Goal: Complete application form: Complete application form

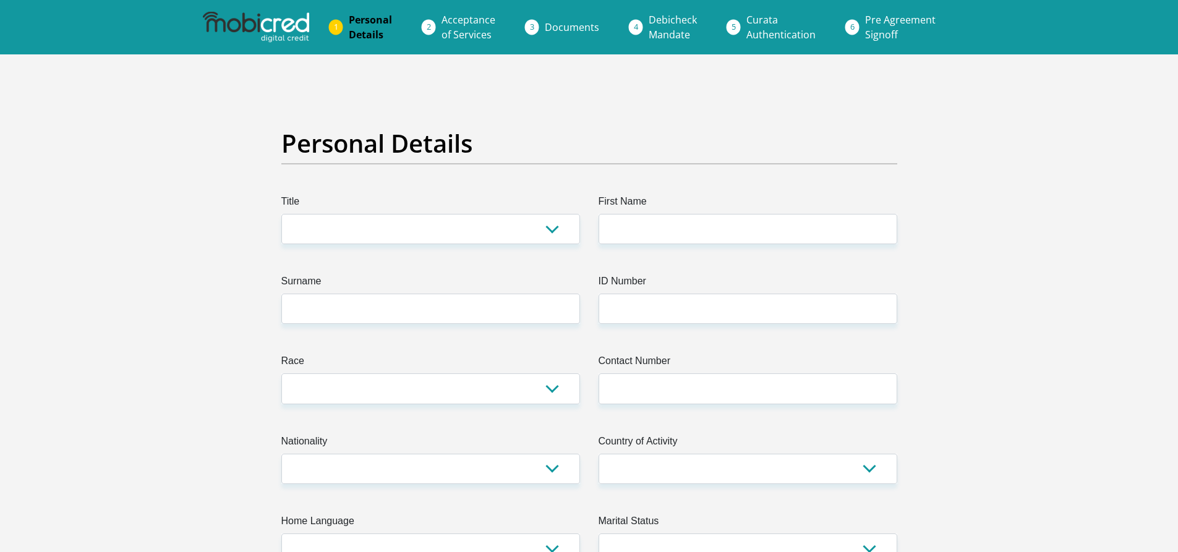
click at [374, 241] on select "Mr Ms Mrs Dr Other" at bounding box center [430, 229] width 299 height 30
click at [541, 224] on select "Mr Ms Mrs Dr Other" at bounding box center [430, 229] width 299 height 30
select select "Ms"
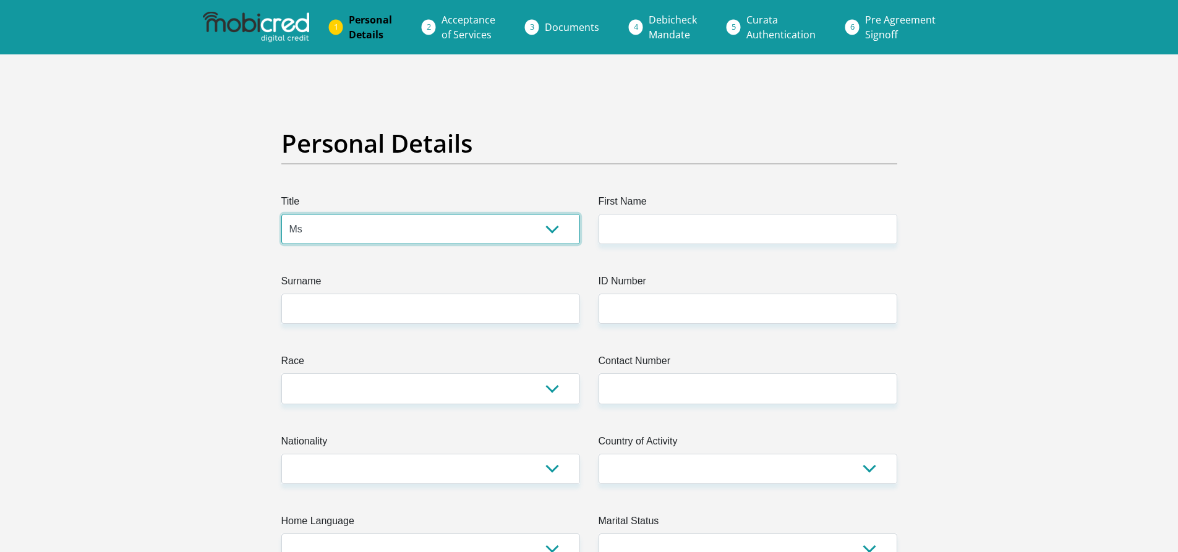
click at [281, 214] on select "Mr Ms Mrs Dr Other" at bounding box center [430, 229] width 299 height 30
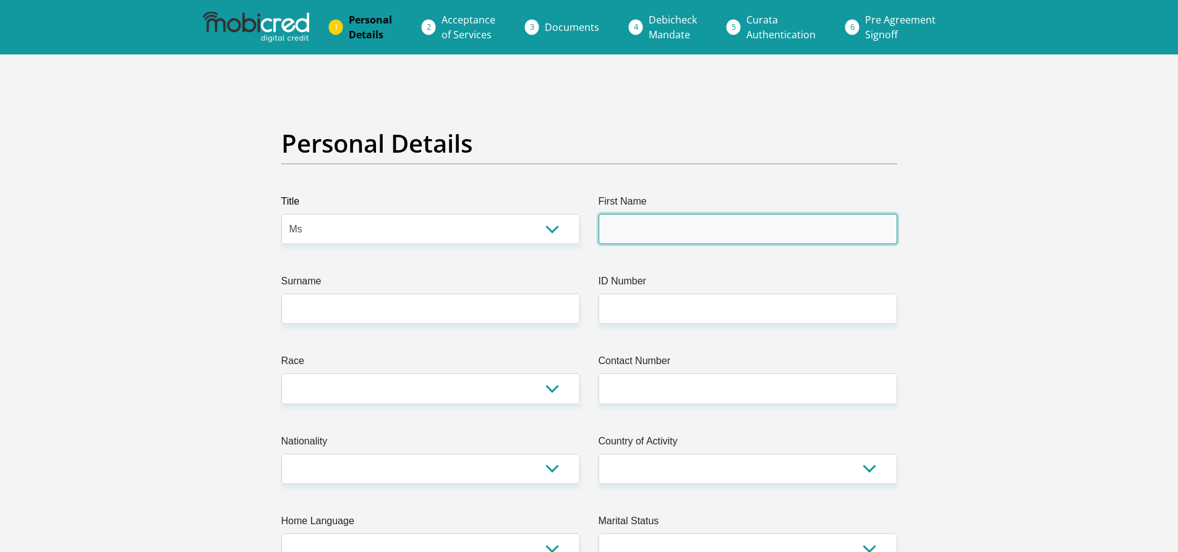
click at [612, 226] on input "First Name" at bounding box center [748, 229] width 299 height 30
type input "Hunadi"
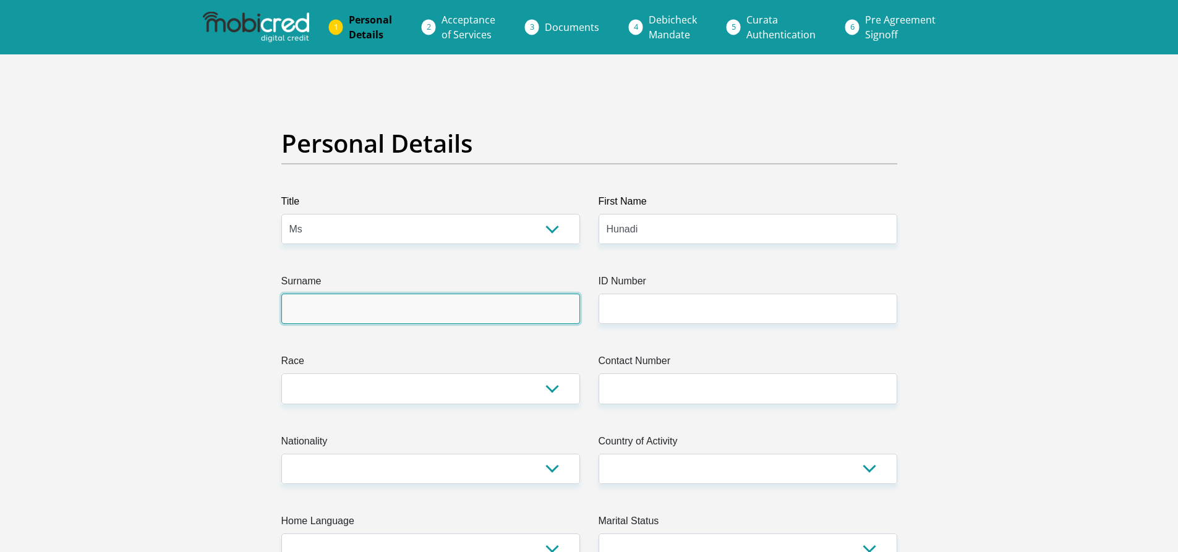
click at [469, 307] on input "Surname" at bounding box center [430, 309] width 299 height 30
type input "Molapo"
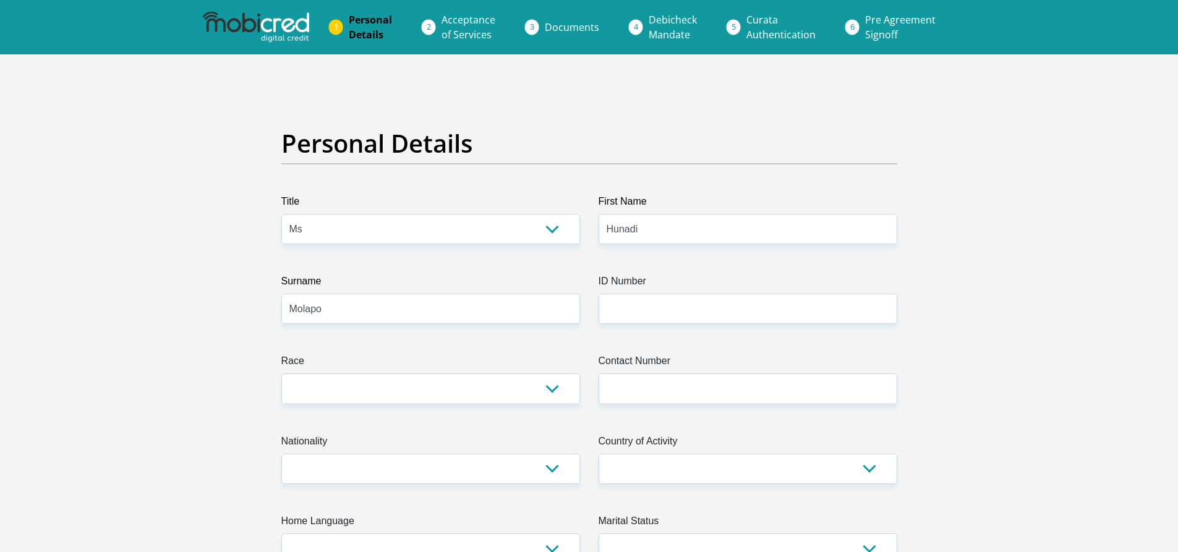
click at [626, 293] on label "ID Number" at bounding box center [748, 284] width 299 height 20
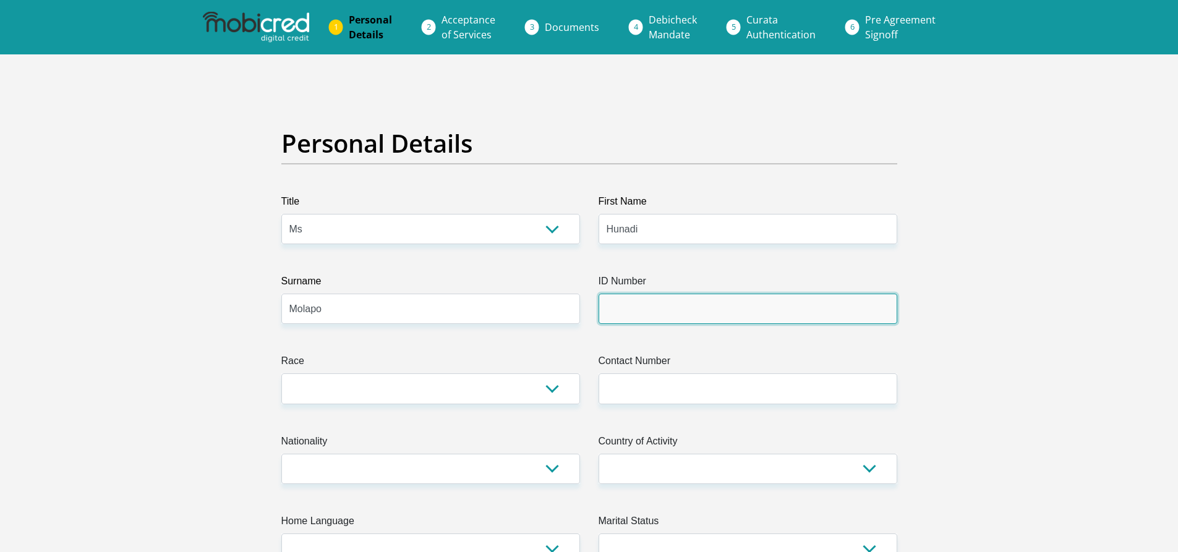
click at [626, 294] on input "ID Number" at bounding box center [748, 309] width 299 height 30
click at [638, 314] on input "ID Number" at bounding box center [748, 309] width 299 height 30
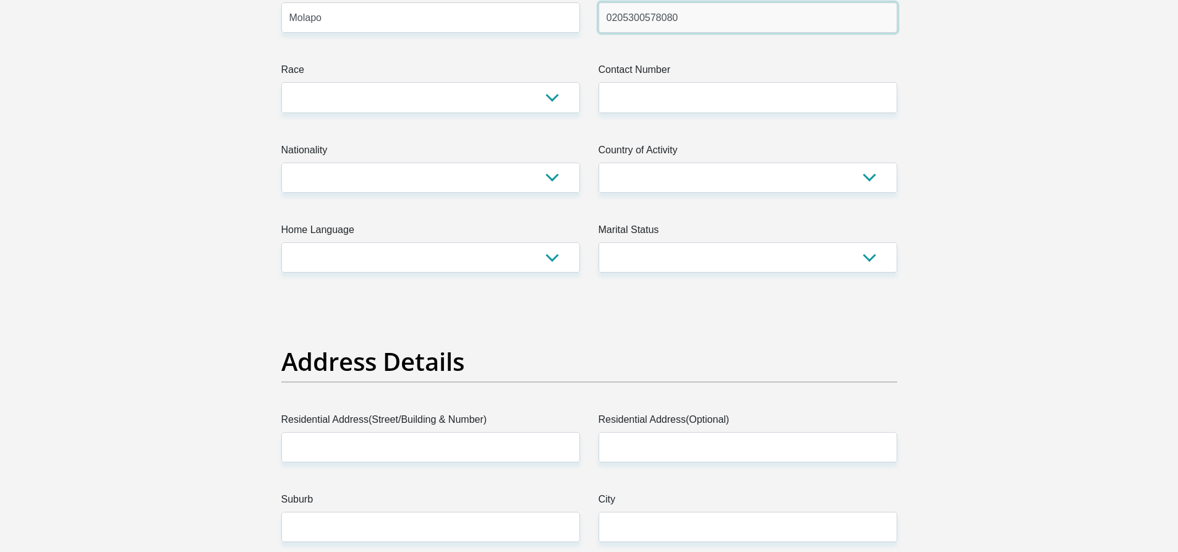
scroll to position [371, 0]
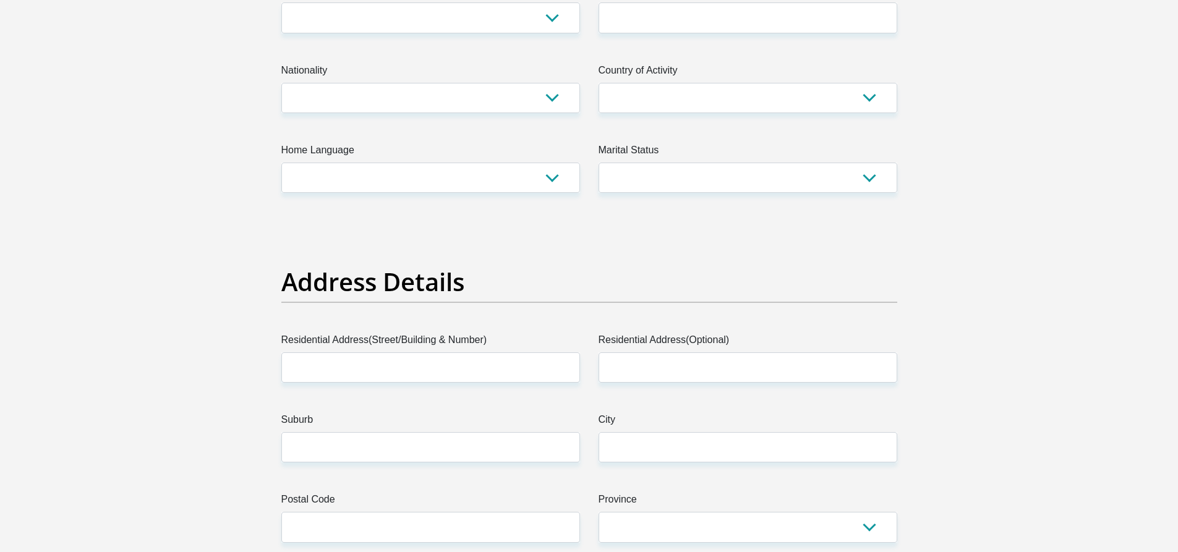
type input "0205300578080"
click at [543, 100] on select "South Africa Afghanistan Aland Islands Albania Algeria America Samoa American V…" at bounding box center [430, 98] width 299 height 30
select select "ZAF"
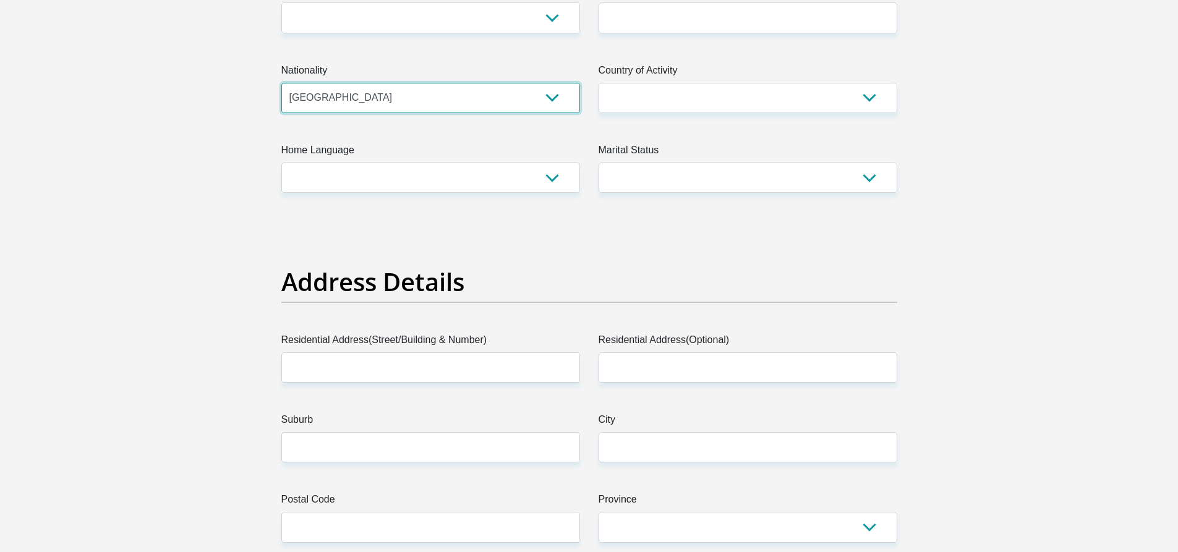
click at [281, 83] on select "South Africa Afghanistan Aland Islands Albania Algeria America Samoa American V…" at bounding box center [430, 98] width 299 height 30
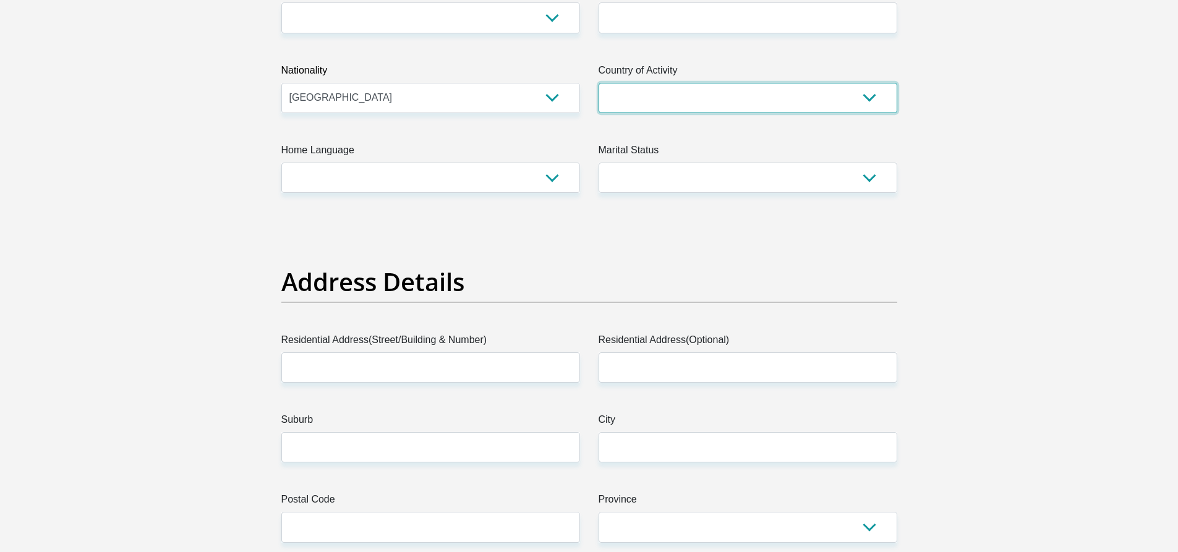
click at [664, 97] on select "South Africa Afghanistan Aland Islands Albania Algeria America Samoa American V…" at bounding box center [748, 98] width 299 height 30
select select "ZAF"
click at [599, 83] on select "South Africa Afghanistan Aland Islands Albania Algeria America Samoa American V…" at bounding box center [748, 98] width 299 height 30
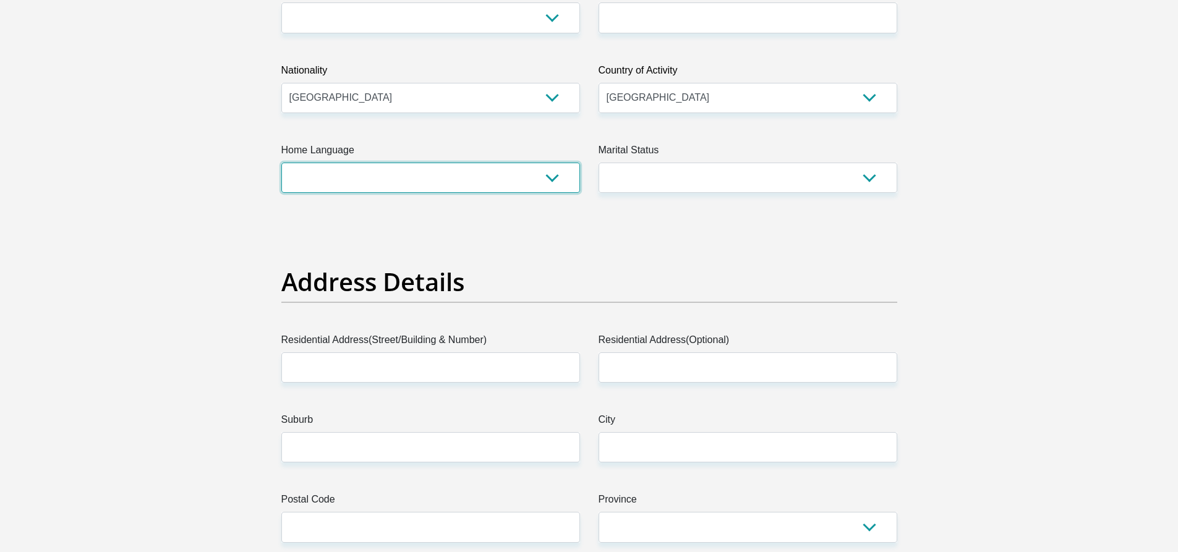
click at [506, 183] on select "Afrikaans English Sepedi South Ndebele Southern Sotho Swati Tsonga Tswana Venda…" at bounding box center [430, 178] width 299 height 30
select select "eng"
click at [281, 163] on select "Afrikaans English Sepedi South Ndebele Southern Sotho Swati Tsonga Tswana Venda…" at bounding box center [430, 178] width 299 height 30
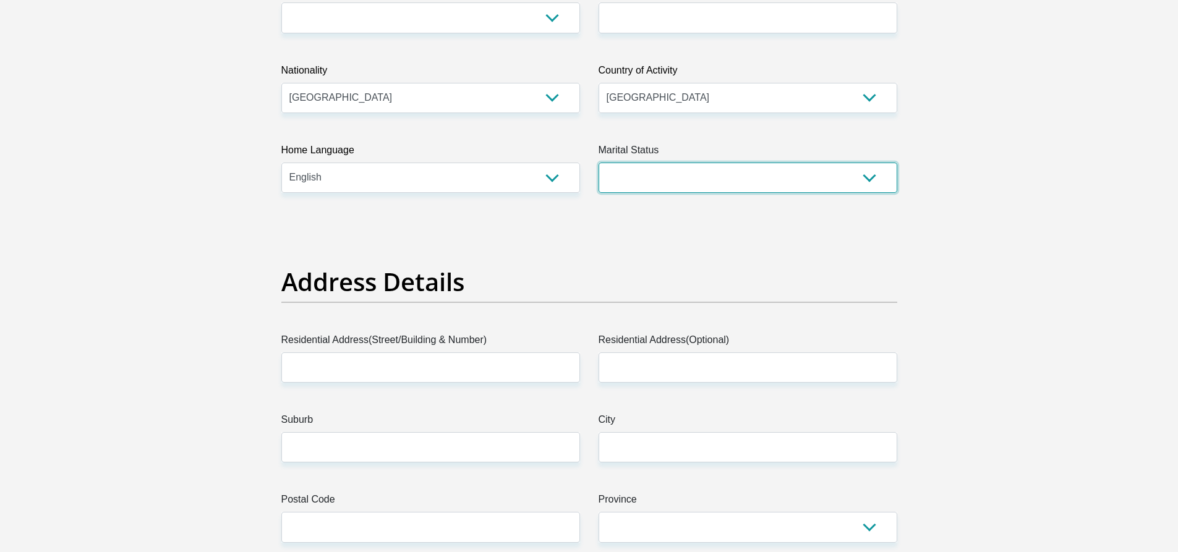
click at [695, 168] on select "Married ANC Single Divorced Widowed Married COP or Customary Law" at bounding box center [748, 178] width 299 height 30
select select "2"
click at [599, 163] on select "Married ANC Single Divorced Widowed Married COP or Customary Law" at bounding box center [748, 178] width 299 height 30
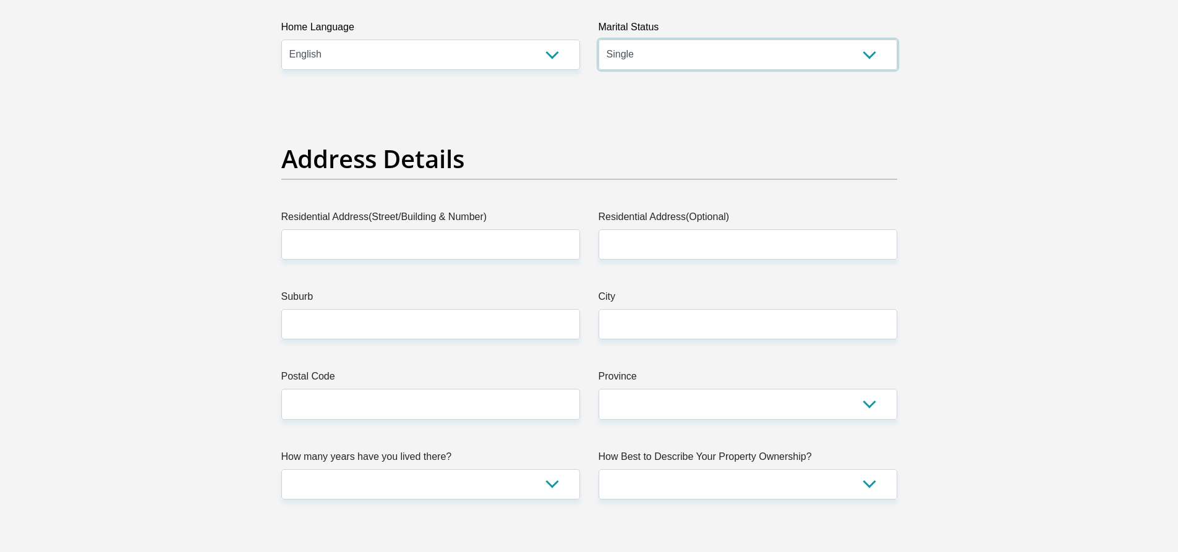
scroll to position [495, 0]
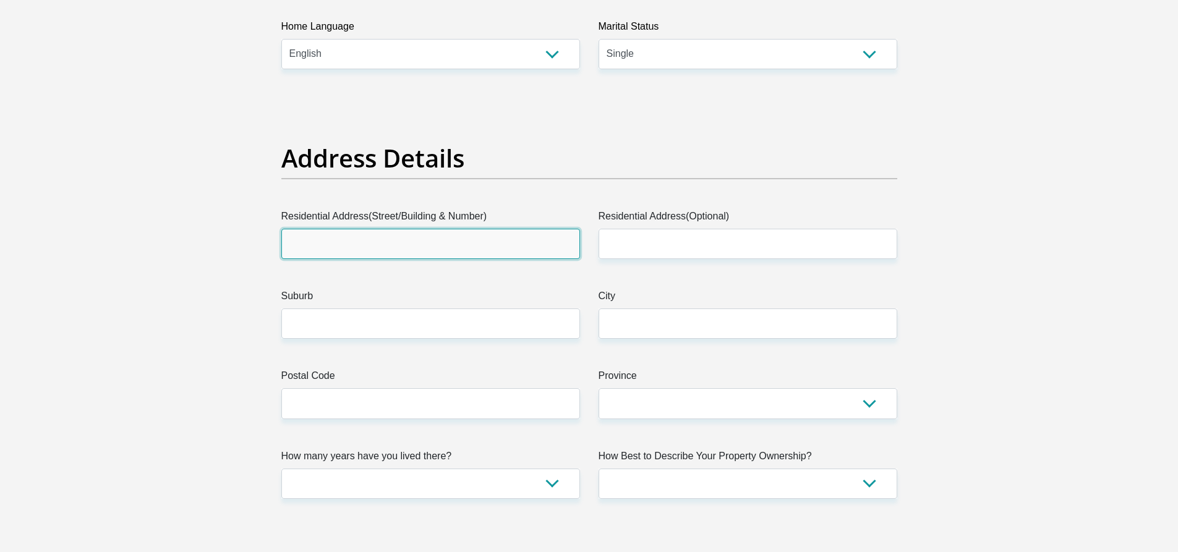
click at [466, 257] on input "Residential Address(Street/Building & Number)" at bounding box center [430, 244] width 299 height 30
click at [464, 249] on input "Residential Address(Street/Building & Number)" at bounding box center [430, 244] width 299 height 30
type input "s"
type input "Shop no 35,marone sreet shoping center"
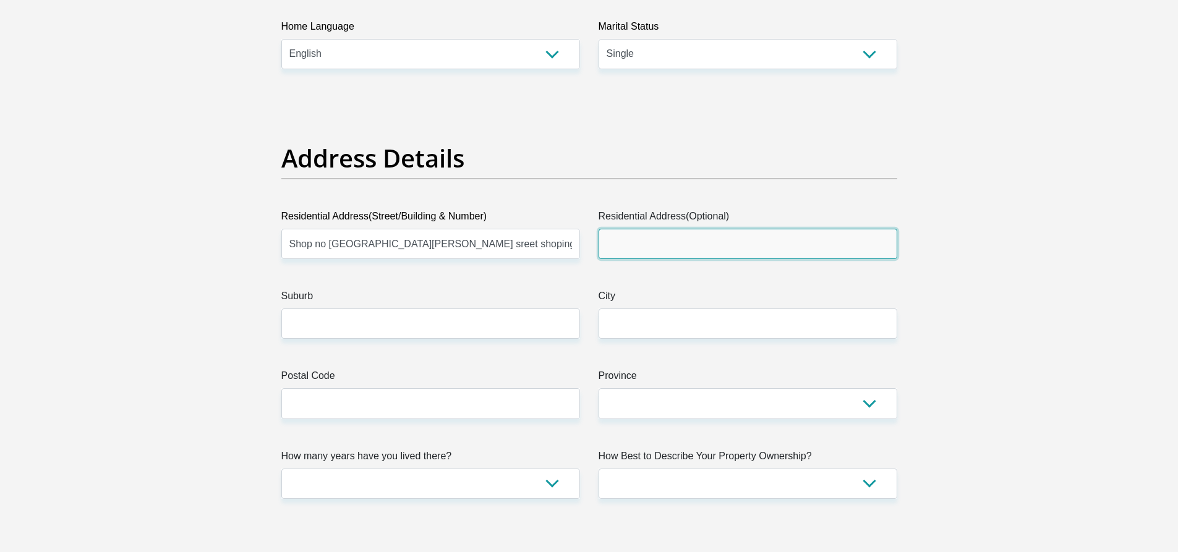
click at [682, 249] on input "Residential Address(Optional)" at bounding box center [748, 244] width 299 height 30
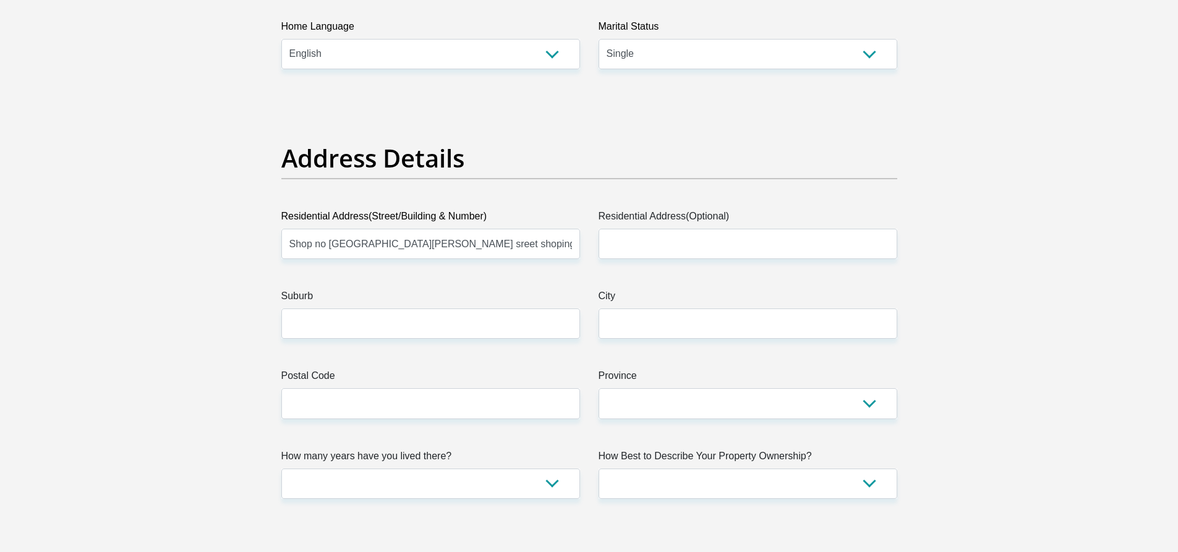
drag, startPoint x: 285, startPoint y: 244, endPoint x: 469, endPoint y: 247, distance: 183.7
click at [469, 247] on input "Shop no 35,marone sreet shoping center" at bounding box center [430, 244] width 299 height 30
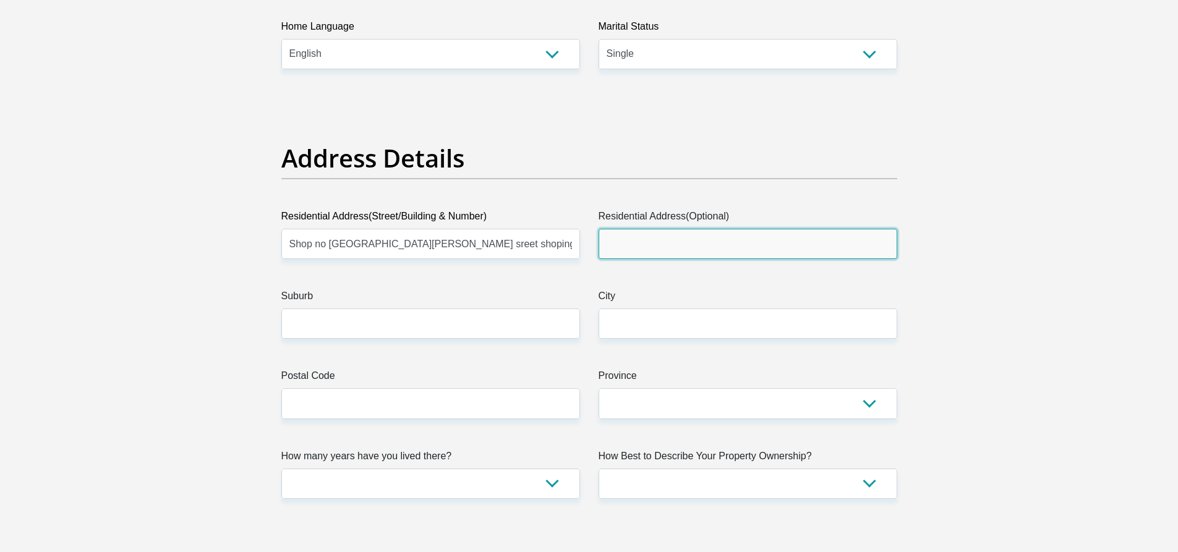
click at [620, 236] on input "Residential Address(Optional)" at bounding box center [748, 244] width 299 height 30
paste input "Shop no 35,marone sreet shoping center"
type input "Shop no 35,marone sreet shoping center"
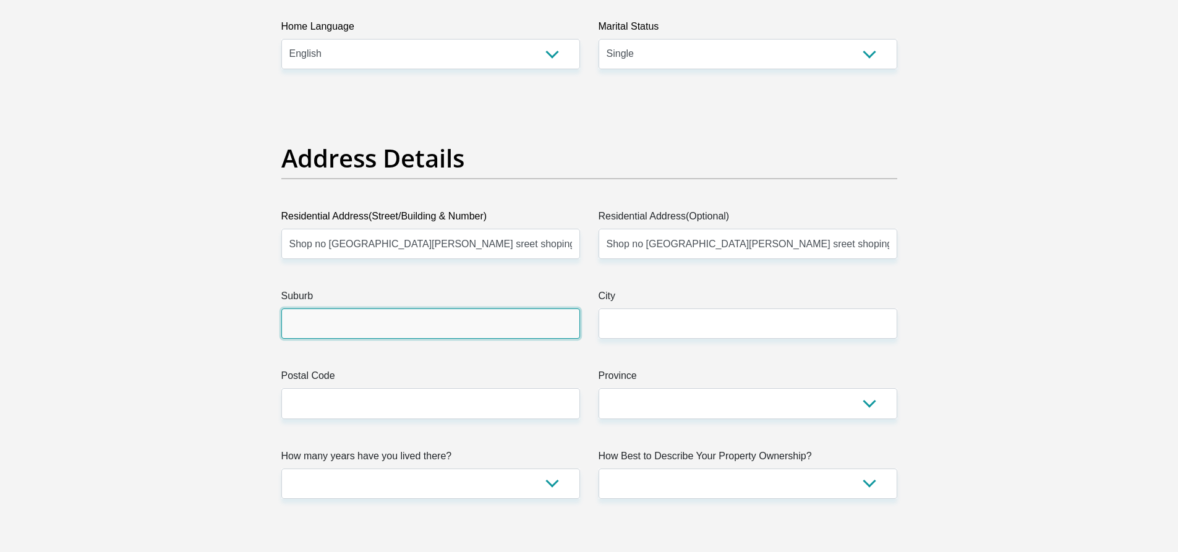
click at [344, 327] on input "Suburb" at bounding box center [430, 324] width 299 height 30
click at [296, 323] on input "burgersfort" at bounding box center [430, 324] width 299 height 30
type input "Burgersfort"
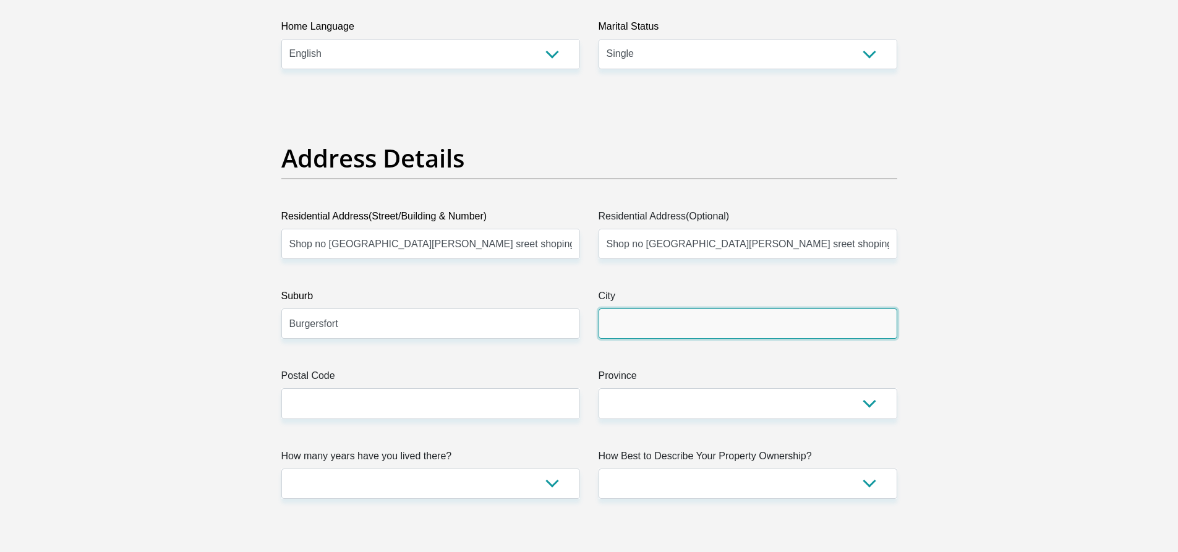
click at [623, 323] on input "City" at bounding box center [748, 324] width 299 height 30
type input "Burgersfort"
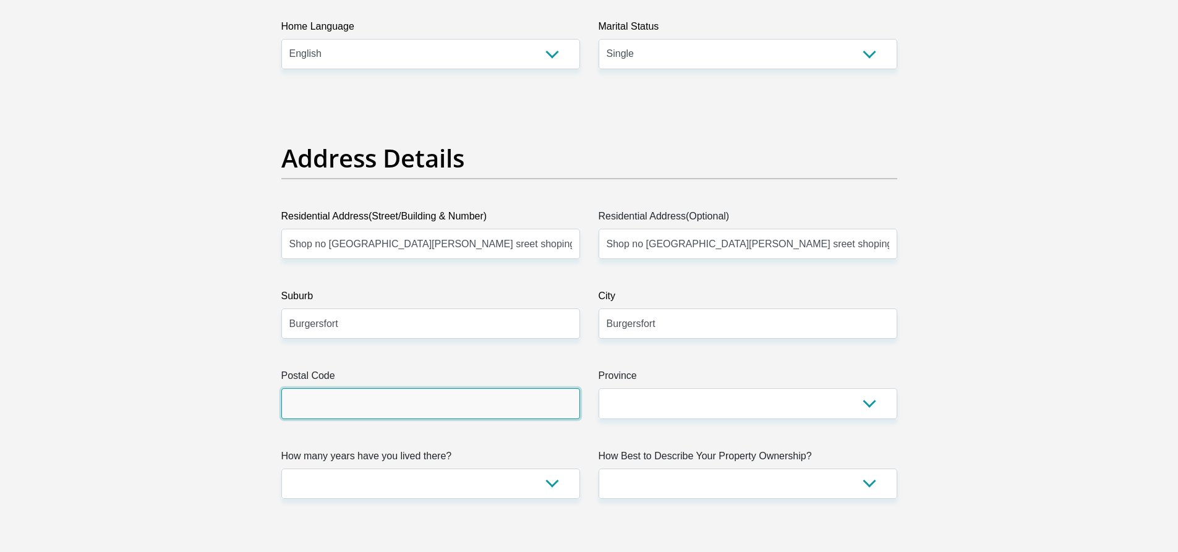
click at [349, 412] on input "Postal Code" at bounding box center [430, 403] width 299 height 30
type input "1029"
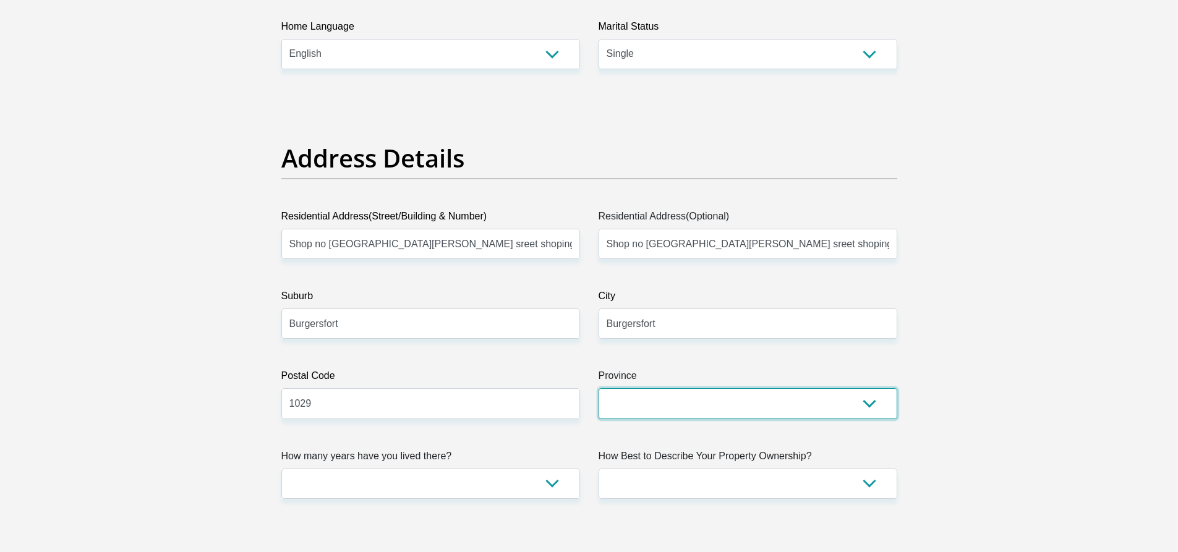
click at [646, 390] on select "Eastern Cape Free State Gauteng KwaZulu-Natal Limpopo Mpumalanga Northern Cape …" at bounding box center [748, 403] width 299 height 30
select select "Limpopo"
click at [599, 388] on select "Eastern Cape Free State Gauteng KwaZulu-Natal Limpopo Mpumalanga Northern Cape …" at bounding box center [748, 403] width 299 height 30
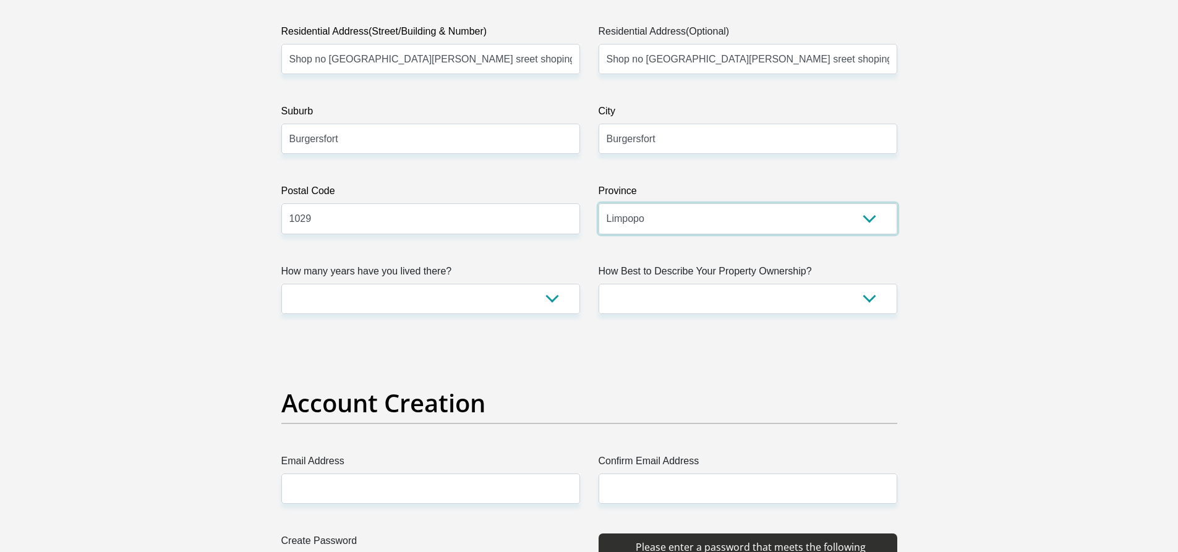
scroll to position [680, 0]
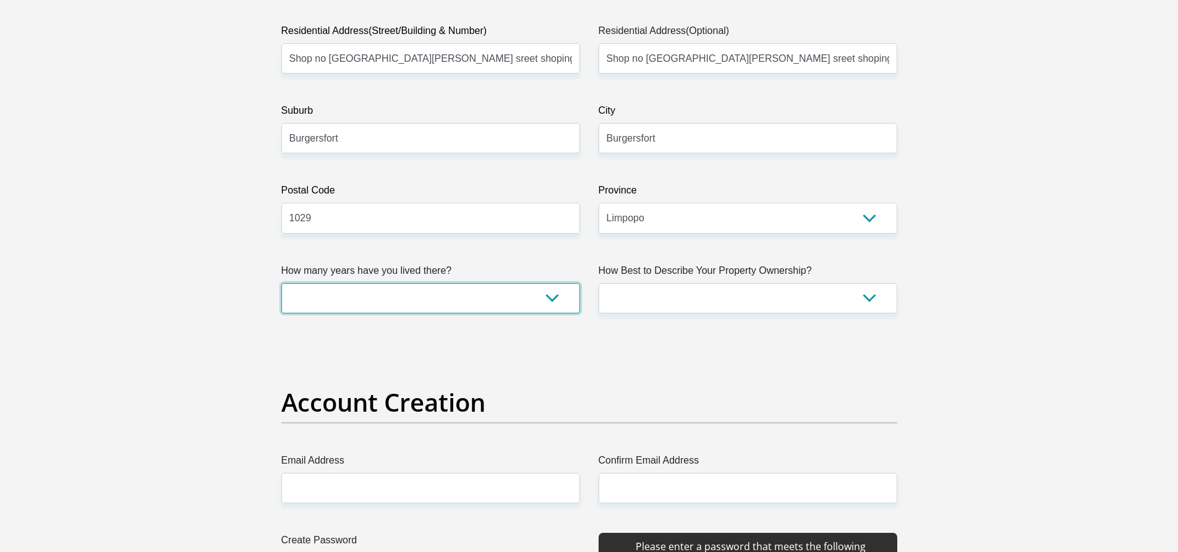
click at [484, 303] on select "less than 1 year 1-3 years 3-5 years 5+ years" at bounding box center [430, 298] width 299 height 30
select select "5"
click at [281, 283] on select "less than 1 year 1-3 years 3-5 years 5+ years" at bounding box center [430, 298] width 299 height 30
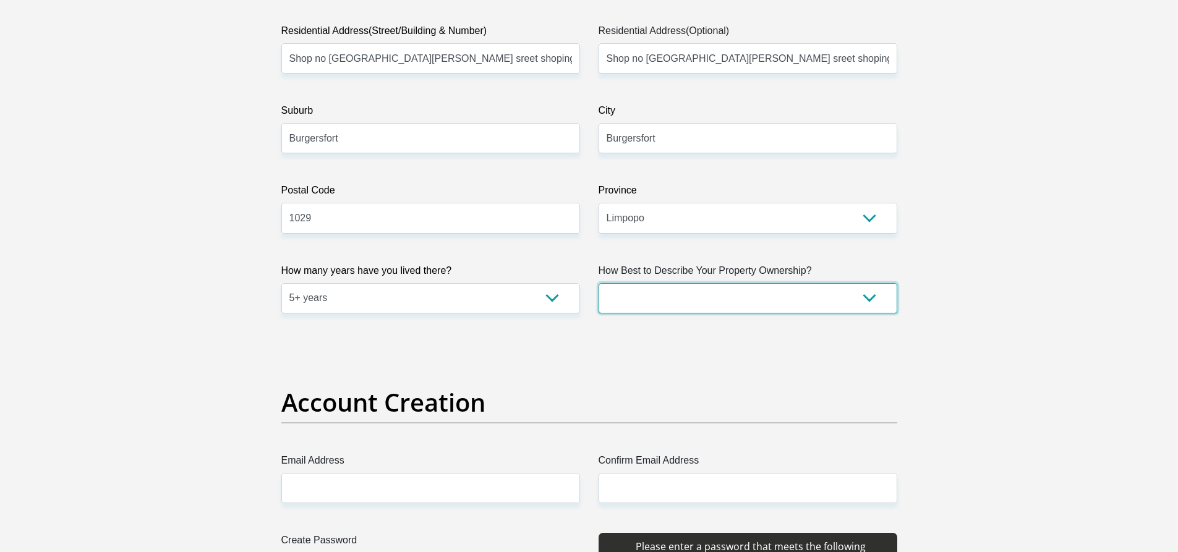
click at [814, 292] on select "Owned Rented Family Owned Company Dwelling" at bounding box center [748, 298] width 299 height 30
select select "Owned"
click at [599, 283] on select "Owned Rented Family Owned Company Dwelling" at bounding box center [748, 298] width 299 height 30
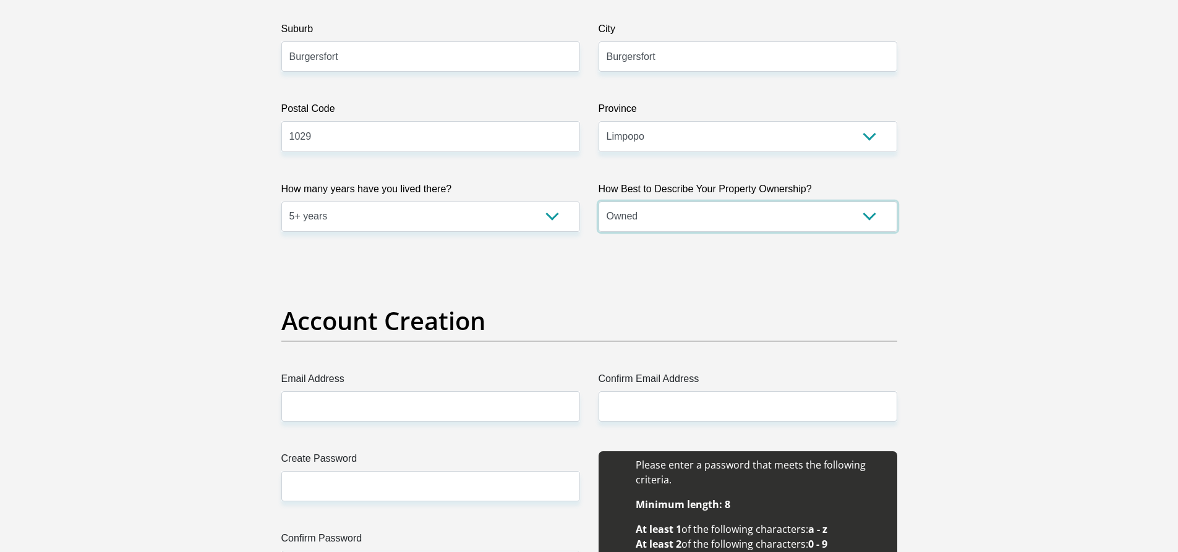
scroll to position [928, 0]
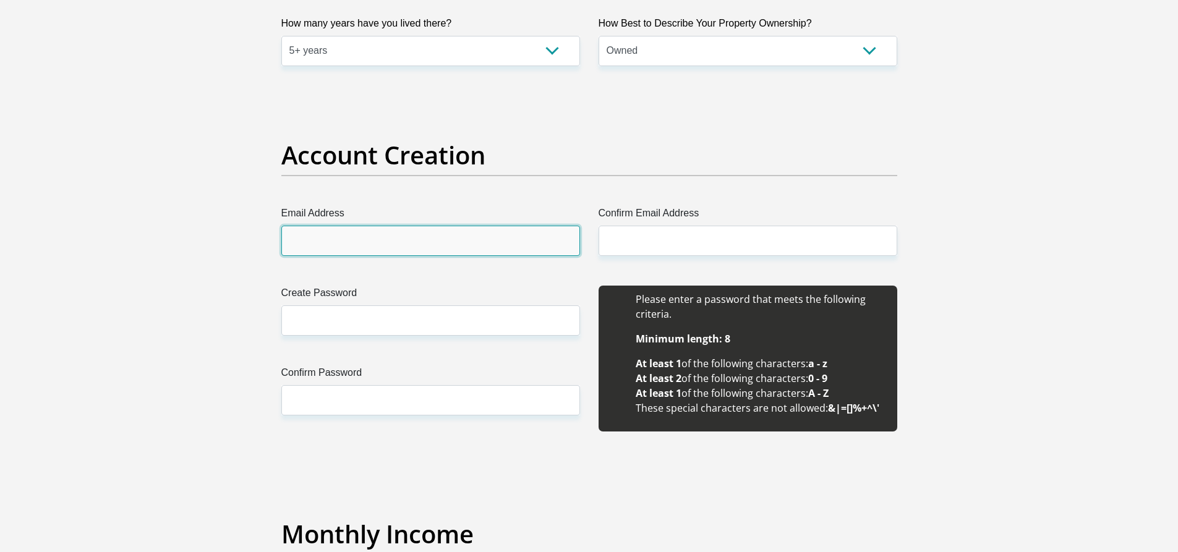
click at [507, 241] on input "Email Address" at bounding box center [430, 241] width 299 height 30
type input "H"
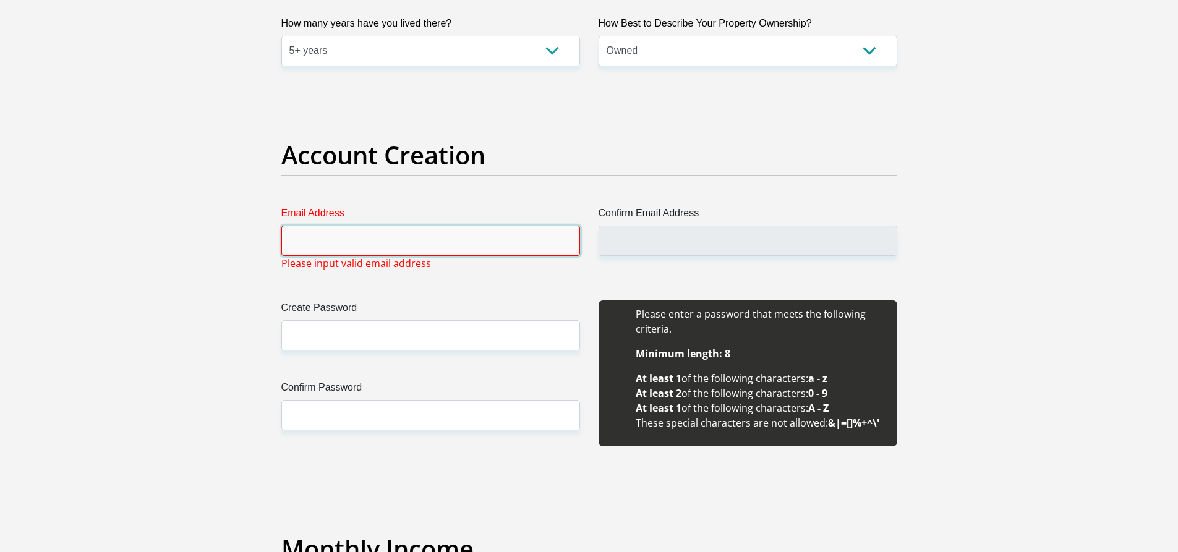
click at [541, 254] on input "Email Address" at bounding box center [430, 241] width 299 height 30
type input "H"
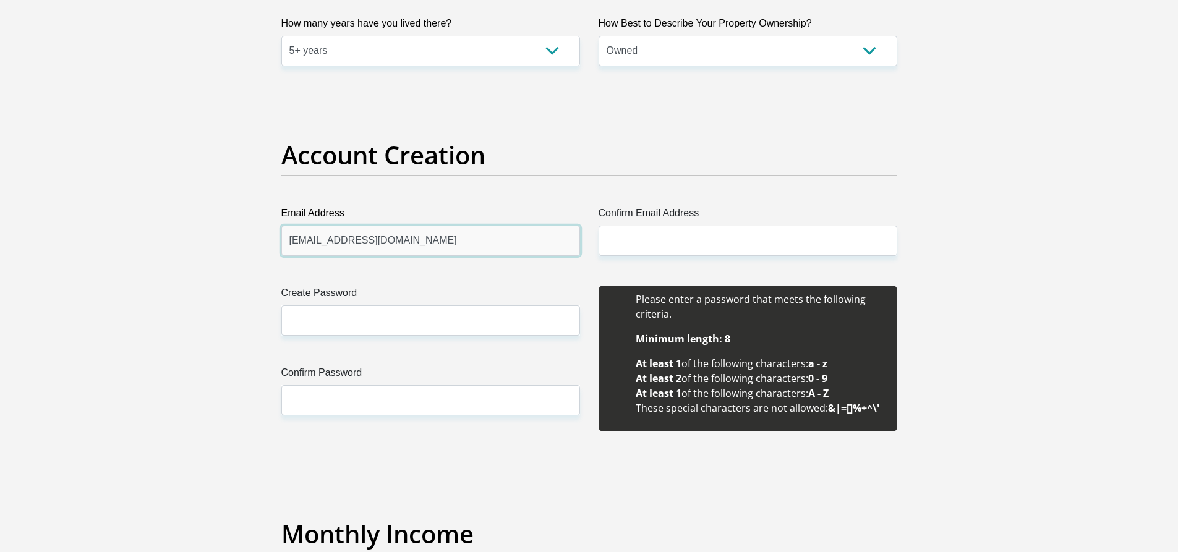
type input "hunadikgetheleng@gmail.com"
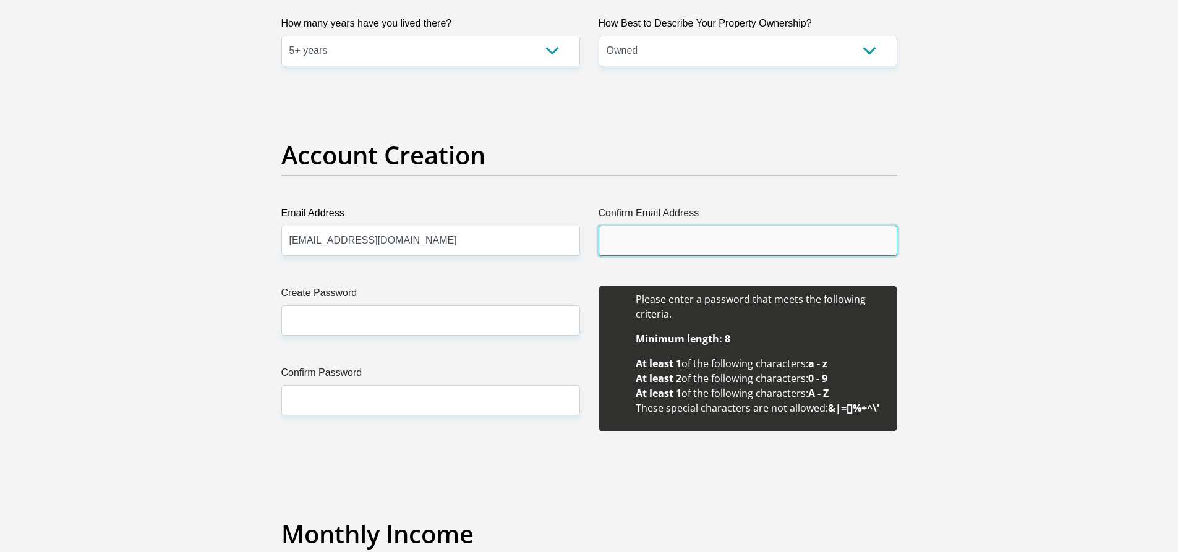
click at [778, 244] on input "Confirm Email Address" at bounding box center [748, 241] width 299 height 30
type input "h"
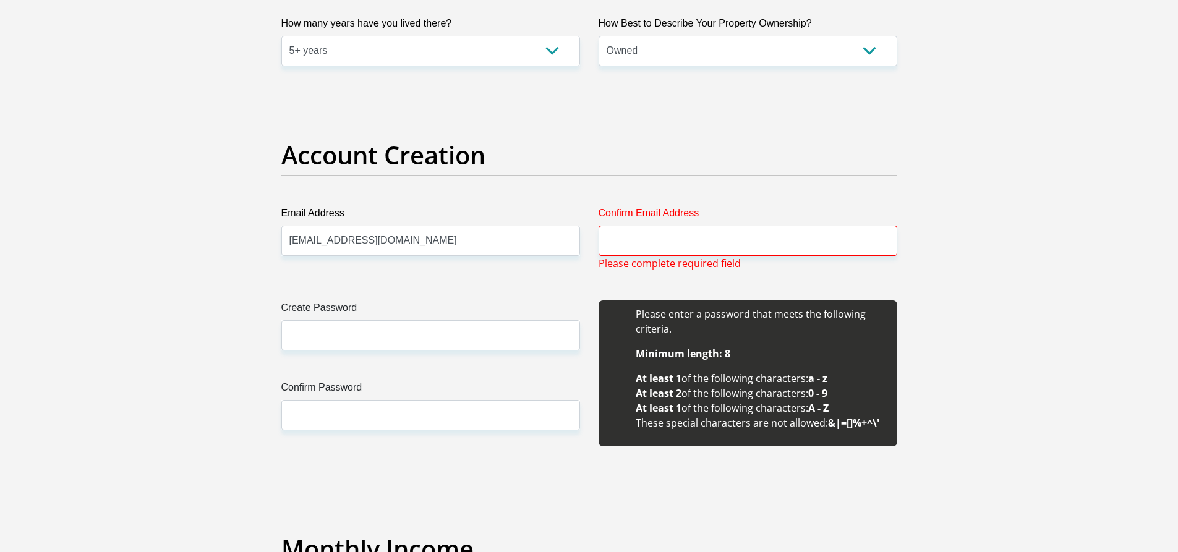
click at [276, 244] on div "Email Address hunadikgetheleng@gmail.com Please input valid email address" at bounding box center [430, 238] width 317 height 65
drag, startPoint x: 291, startPoint y: 237, endPoint x: 437, endPoint y: 238, distance: 145.3
click at [435, 238] on input "hunadikgetheleng@gmail.com" at bounding box center [430, 241] width 299 height 30
paste input "hunadikgetheleng@gmail.com"
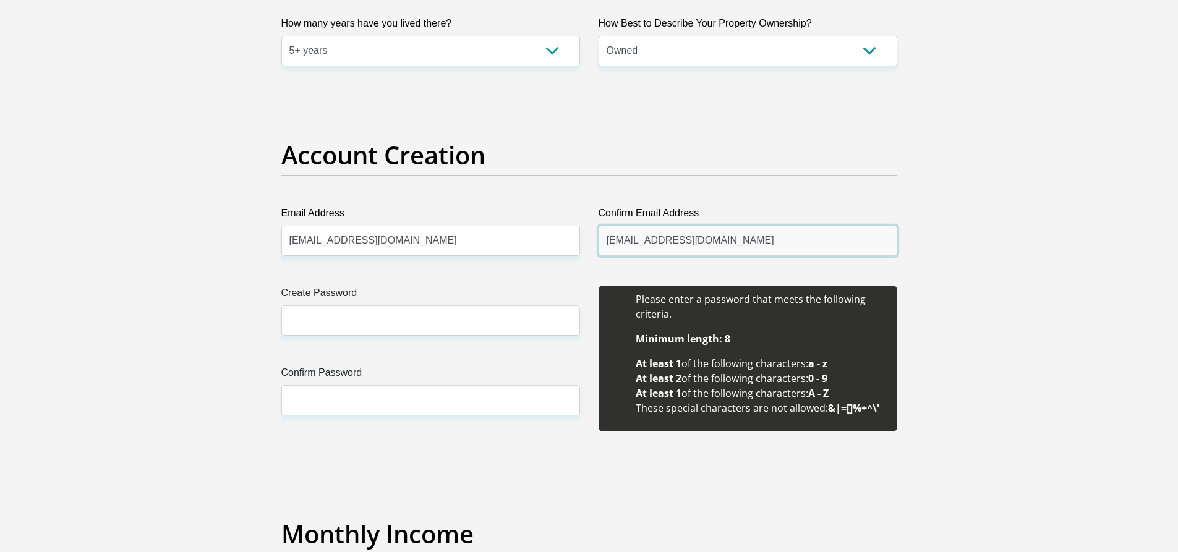
type input "hunadikgetheleng@gmail.com"
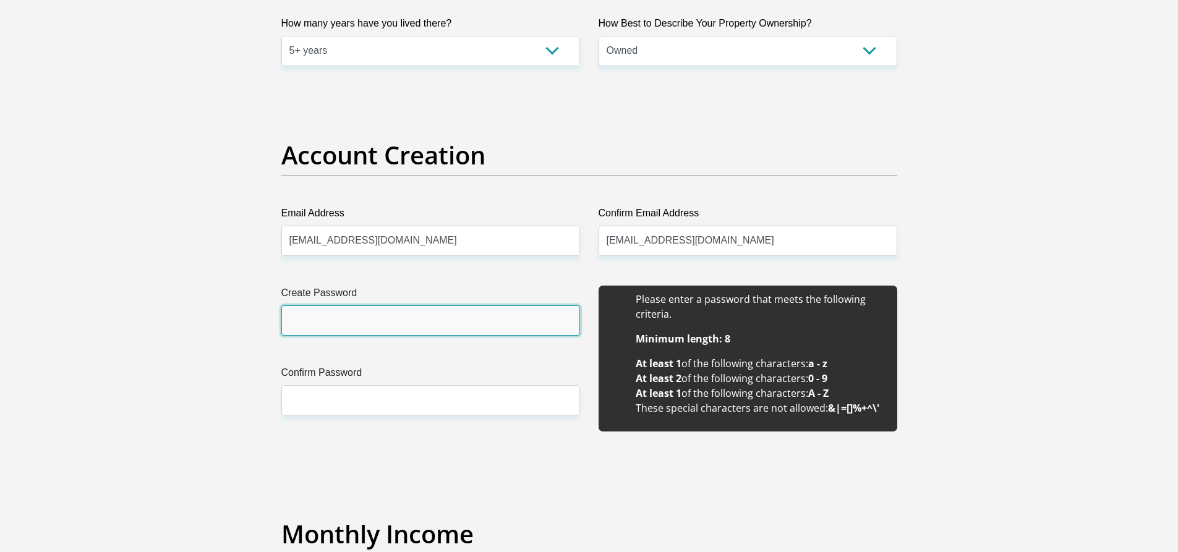
click at [469, 330] on input "Create Password" at bounding box center [430, 321] width 299 height 30
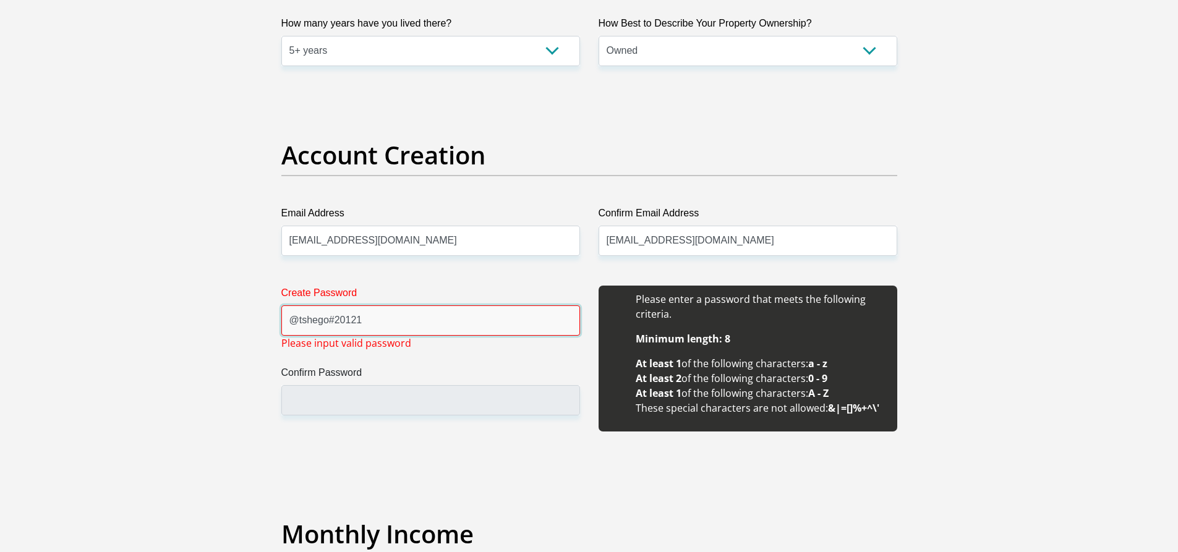
drag, startPoint x: 285, startPoint y: 325, endPoint x: 367, endPoint y: 323, distance: 82.3
click at [367, 323] on input "@tshego#20121" at bounding box center [430, 321] width 299 height 30
click at [338, 407] on input "Confirm Password" at bounding box center [430, 400] width 299 height 30
drag, startPoint x: 338, startPoint y: 407, endPoint x: 280, endPoint y: 461, distance: 80.1
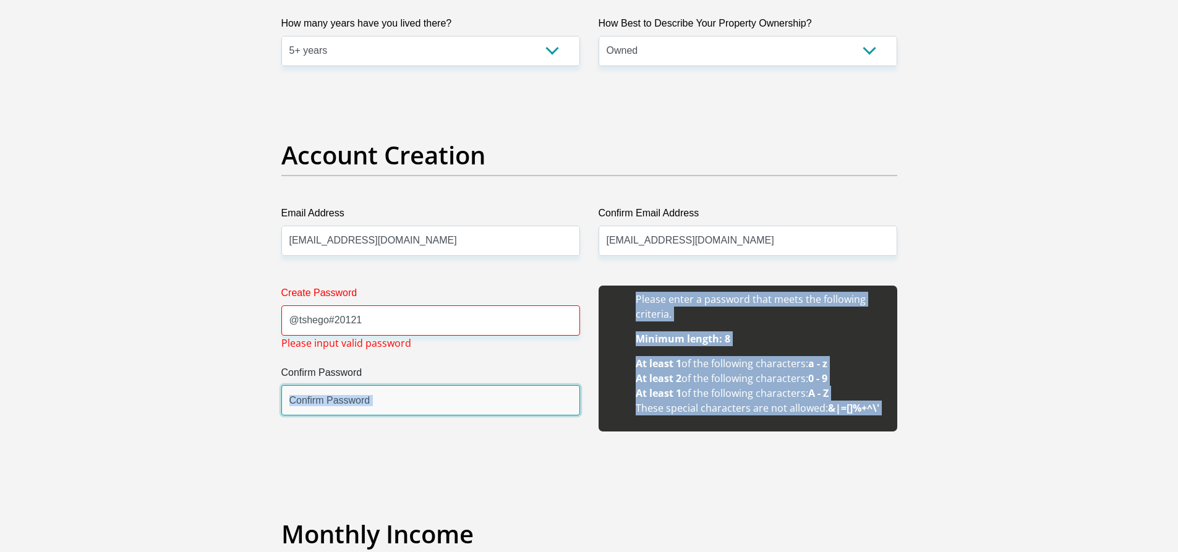
click at [293, 393] on input "Confirm Password" at bounding box center [430, 400] width 299 height 30
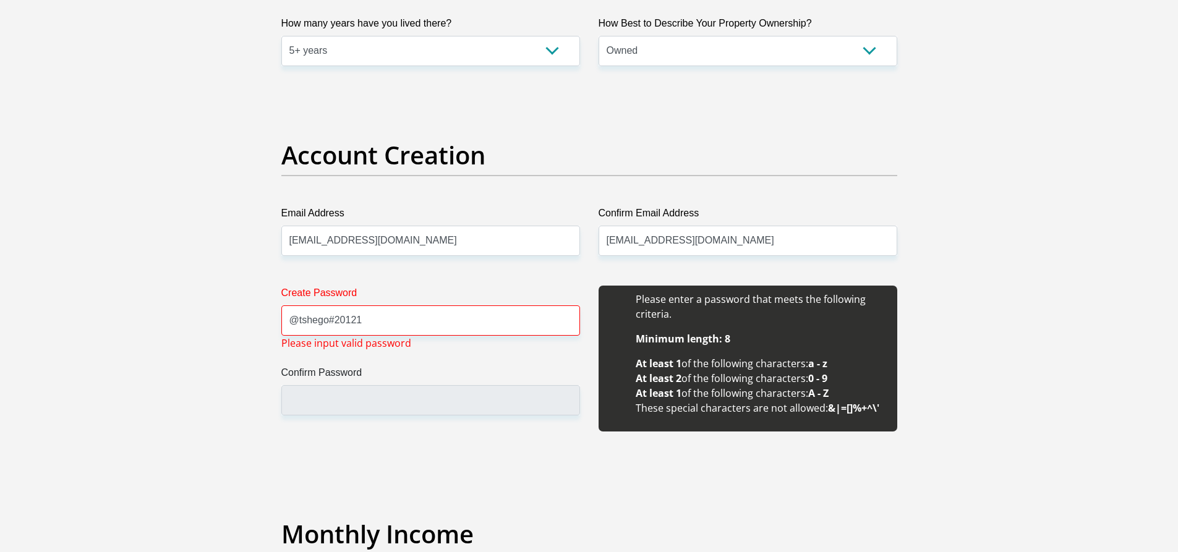
drag, startPoint x: 293, startPoint y: 395, endPoint x: 262, endPoint y: 336, distance: 66.4
drag, startPoint x: 293, startPoint y: 320, endPoint x: 364, endPoint y: 317, distance: 71.2
click at [364, 317] on input "@tshego#20121" at bounding box center [430, 321] width 299 height 30
click at [333, 403] on input "Confirm Password" at bounding box center [430, 400] width 299 height 30
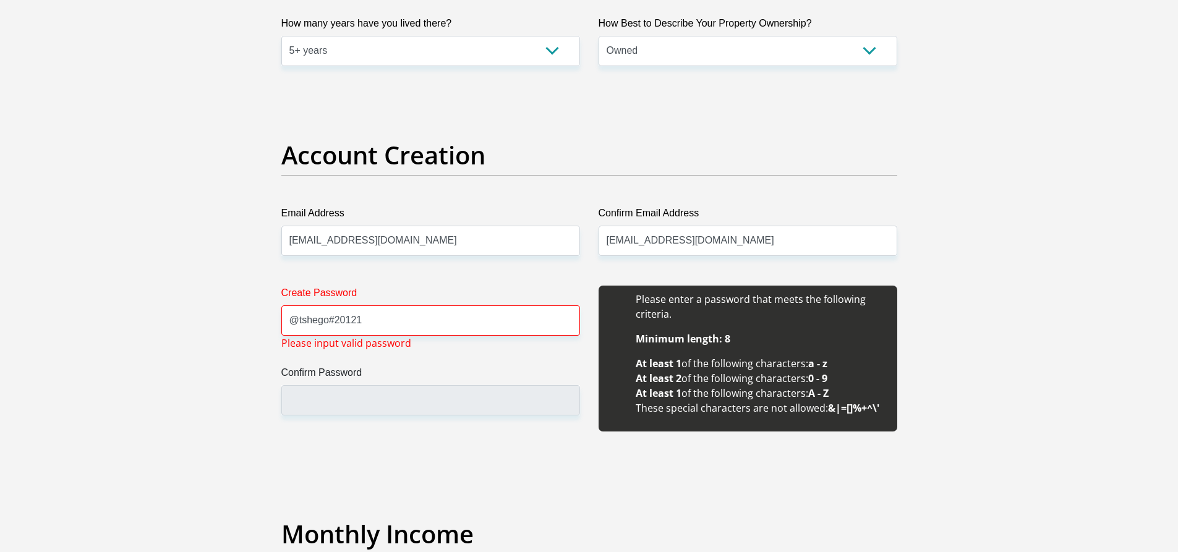
drag, startPoint x: 333, startPoint y: 403, endPoint x: 277, endPoint y: 395, distance: 56.2
click at [277, 395] on div "Create Password @tshego#20121 Please input valid password Confirm Password" at bounding box center [430, 366] width 317 height 160
click at [323, 398] on input "Confirm Password" at bounding box center [430, 400] width 299 height 30
drag, startPoint x: 296, startPoint y: 323, endPoint x: 303, endPoint y: 322, distance: 7.1
click at [302, 322] on input "@tshego#20121" at bounding box center [430, 321] width 299 height 30
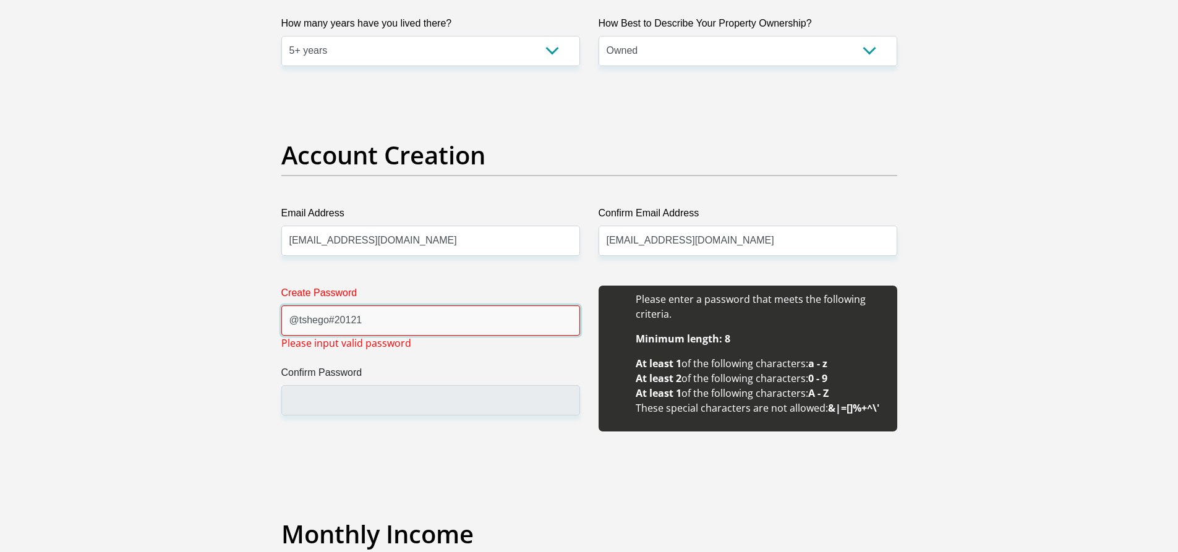
click at [303, 322] on input "@tshego#20121" at bounding box center [430, 321] width 299 height 30
click at [314, 398] on input "Confirm Password" at bounding box center [430, 400] width 299 height 30
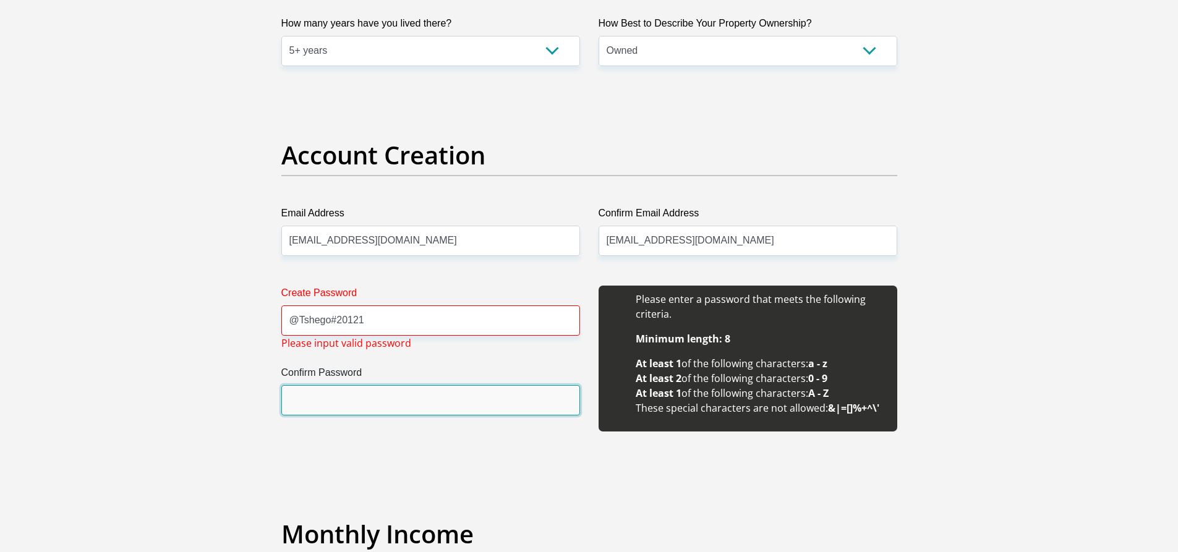
click at [314, 399] on input "Confirm Password" at bounding box center [430, 400] width 299 height 30
click at [376, 336] on span "Please input valid password" at bounding box center [346, 343] width 130 height 15
click at [383, 312] on input "@Tshego#20121" at bounding box center [430, 321] width 299 height 30
type input "@Tshego#2012"
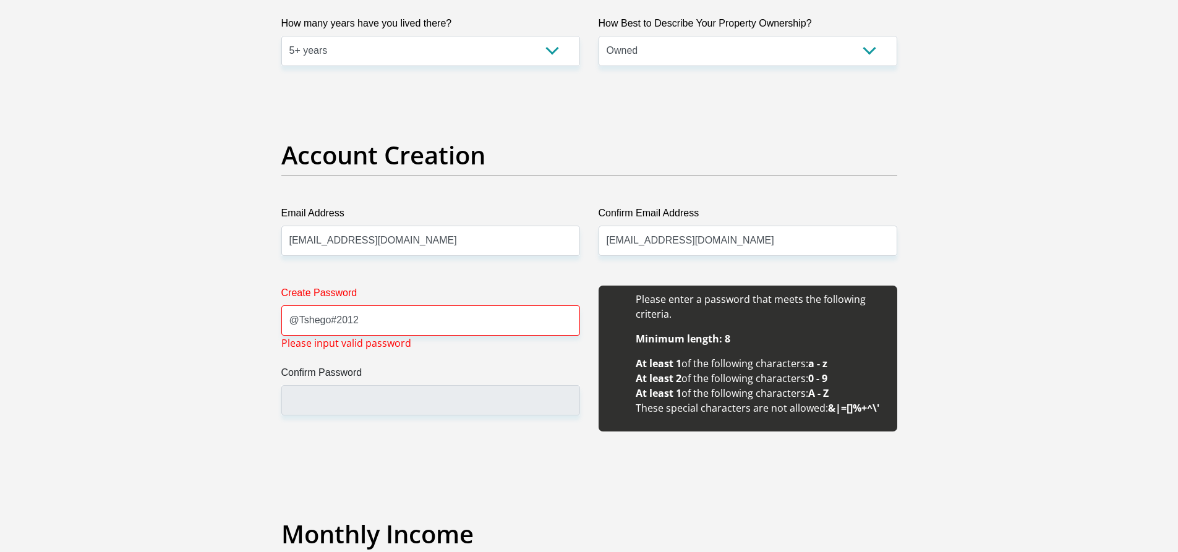
click at [371, 385] on label "Confirm Password" at bounding box center [430, 376] width 299 height 20
click at [371, 385] on input "Confirm Password" at bounding box center [430, 400] width 299 height 30
click at [370, 391] on input "Confirm Password" at bounding box center [430, 400] width 299 height 30
click at [368, 407] on input "Confirm Password" at bounding box center [430, 400] width 299 height 30
click at [401, 317] on input "@Tshego#2012" at bounding box center [430, 321] width 299 height 30
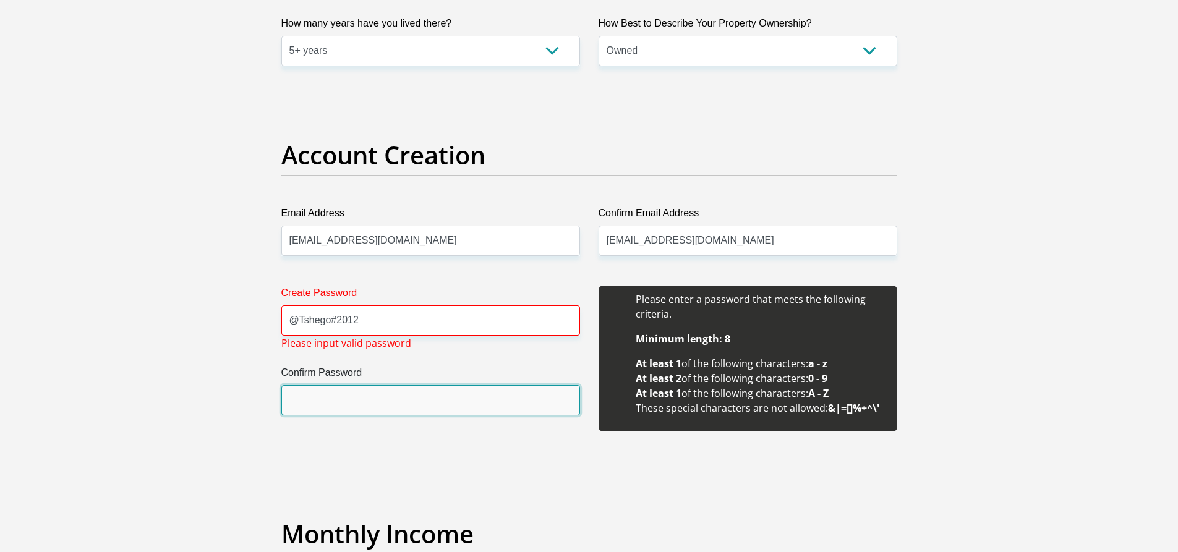
click at [320, 413] on input "Confirm Password" at bounding box center [430, 400] width 299 height 30
click at [320, 404] on input "Confirm Password" at bounding box center [430, 400] width 299 height 30
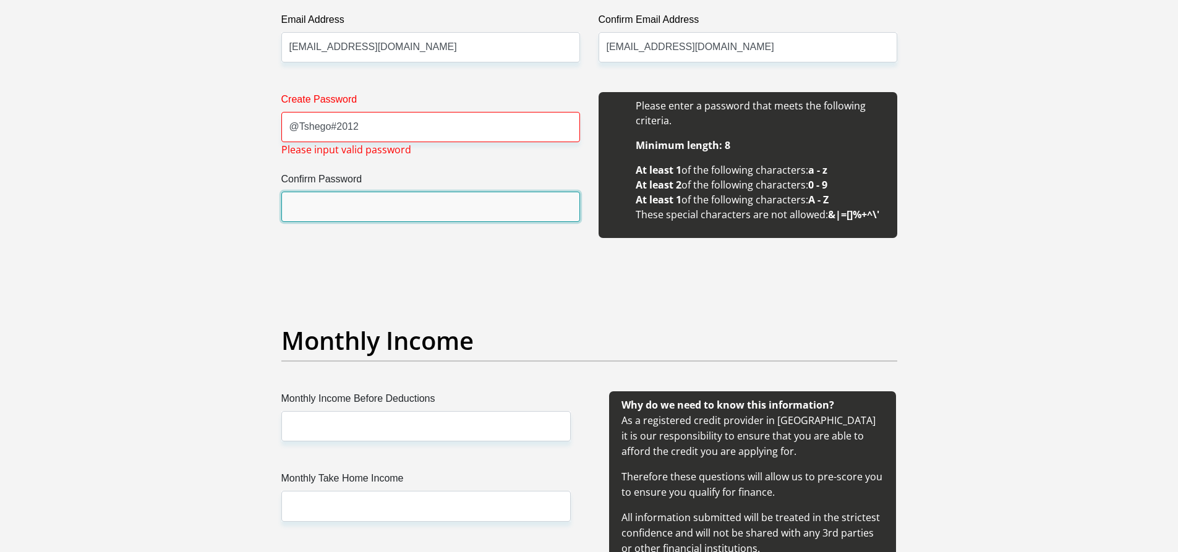
scroll to position [1237, 0]
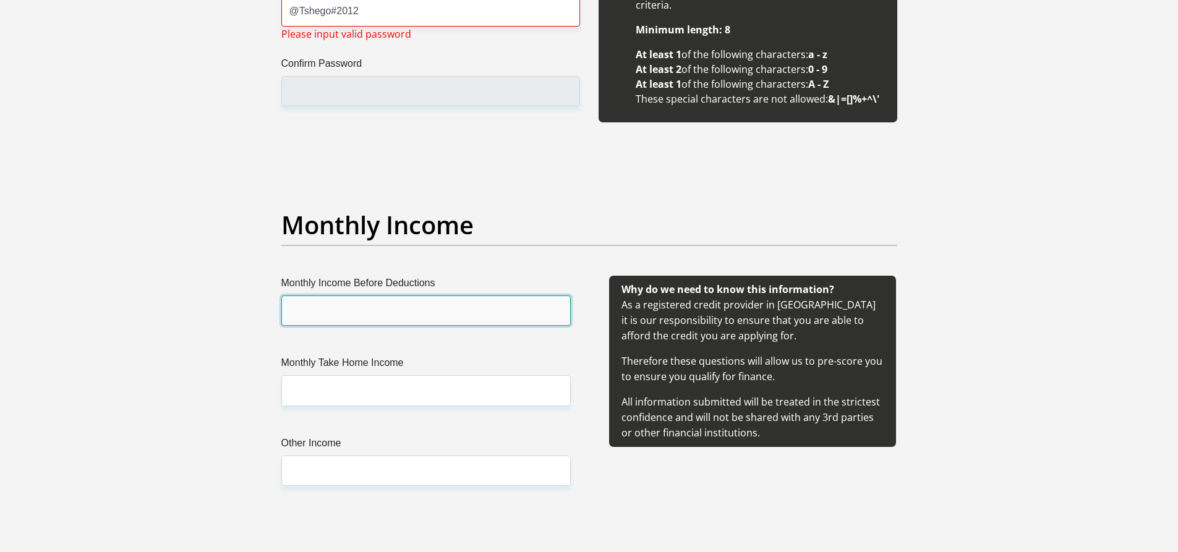
click at [330, 307] on input "Monthly Income Before Deductions" at bounding box center [425, 311] width 289 height 30
type input "11000"
drag, startPoint x: 730, startPoint y: 185, endPoint x: 755, endPoint y: 182, distance: 24.9
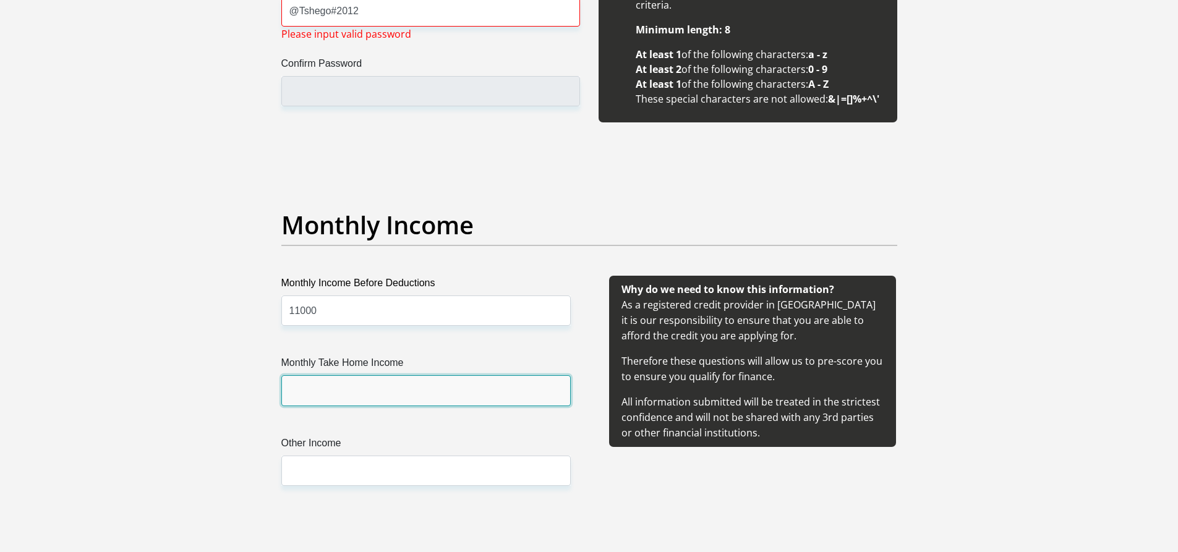
click at [282, 401] on input "Monthly Take Home Income" at bounding box center [425, 390] width 289 height 30
type input "2500"
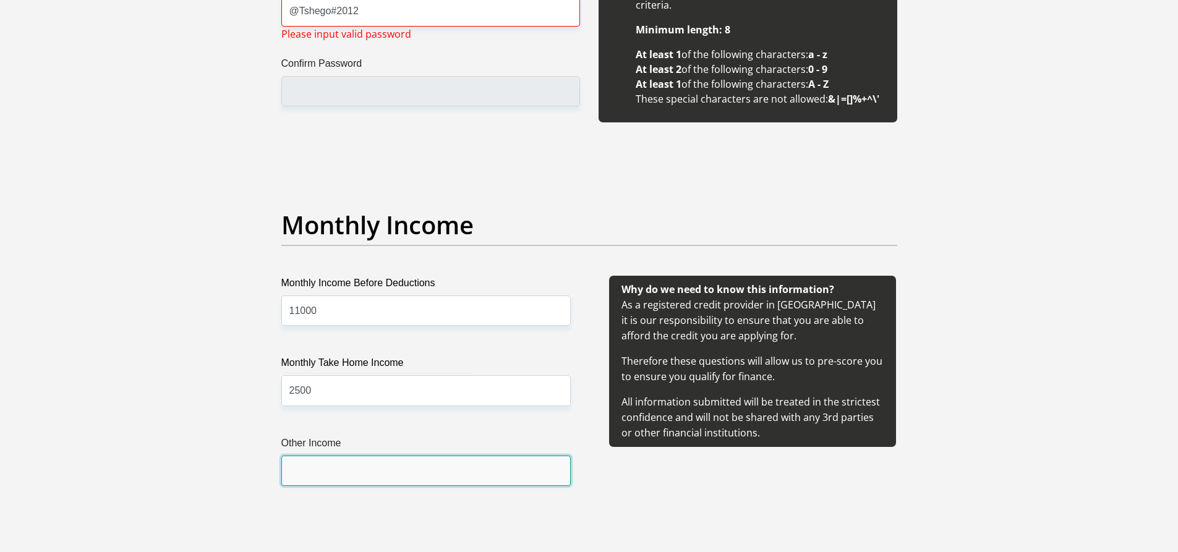
click at [438, 479] on input "Other Income" at bounding box center [425, 471] width 289 height 30
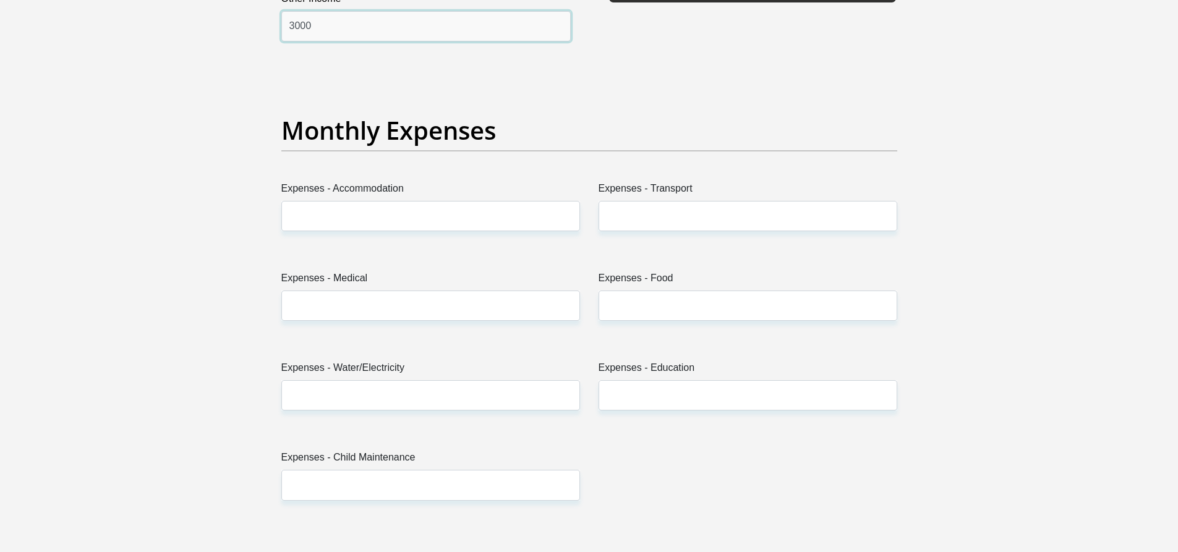
scroll to position [1732, 0]
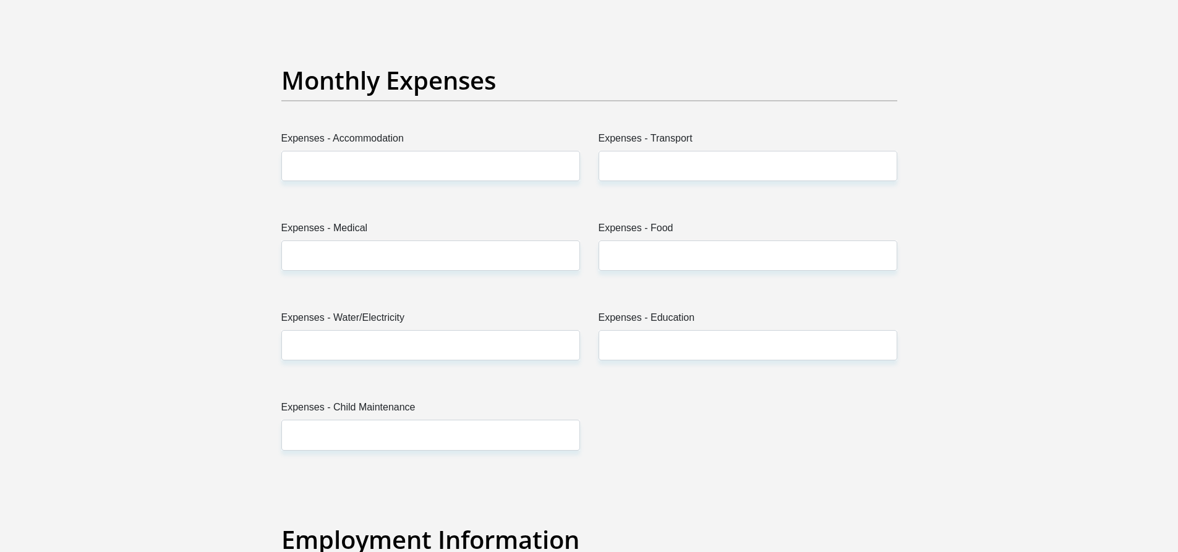
type input "3000"
click at [304, 168] on input "Expenses - Accommodation" at bounding box center [430, 166] width 299 height 30
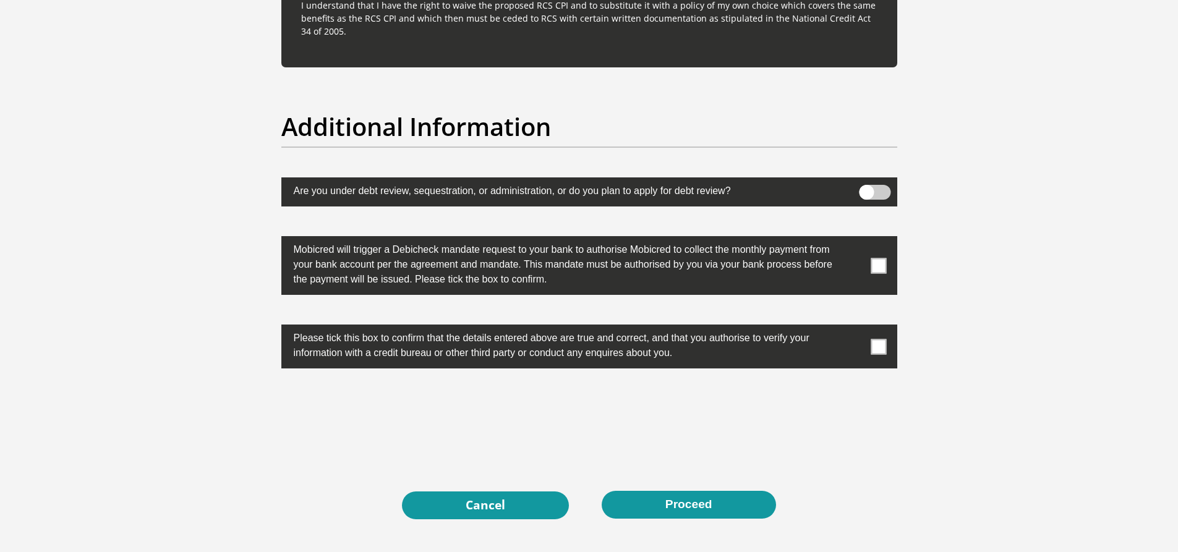
scroll to position [3885, 0]
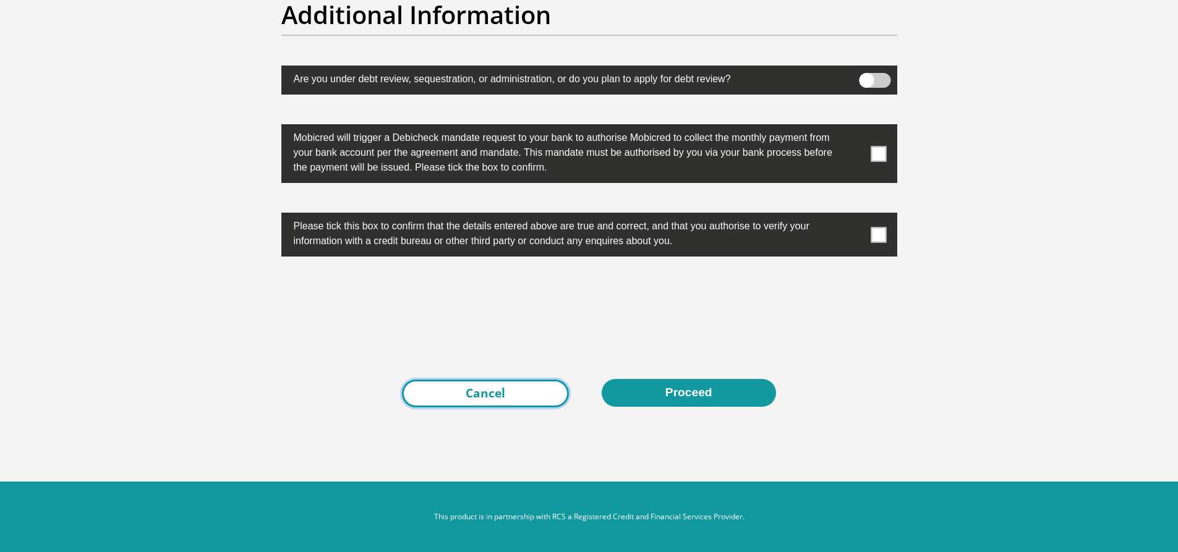
click at [503, 385] on link "Cancel" at bounding box center [485, 394] width 167 height 28
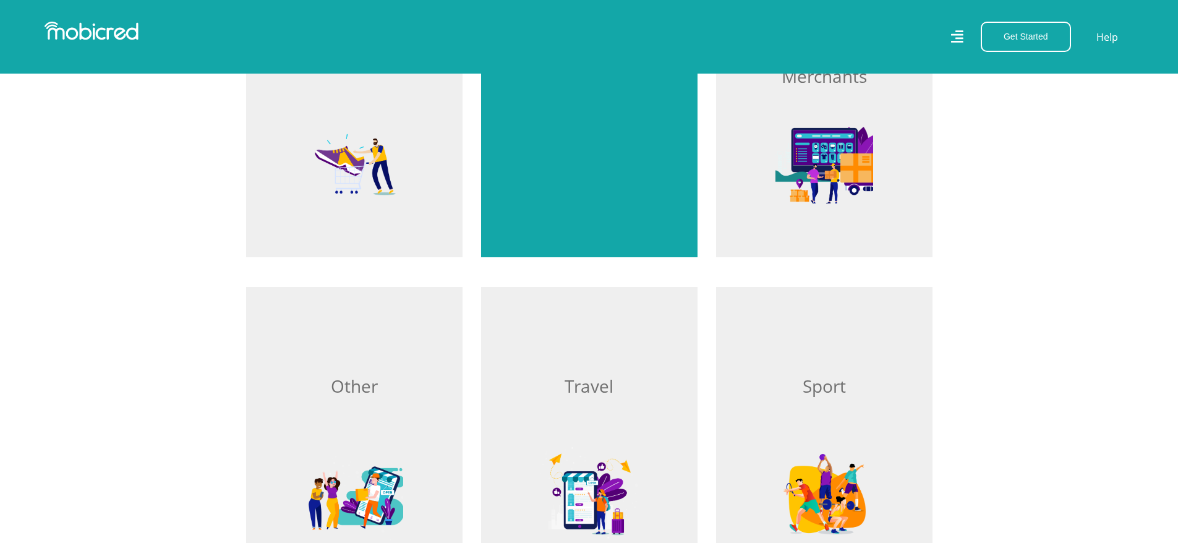
scroll to position [928, 0]
